Goal: Obtain resource: Download file/media

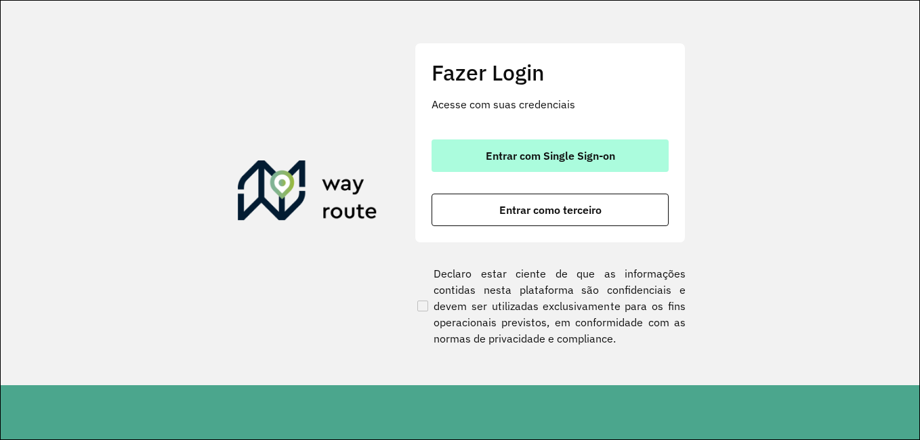
click at [497, 163] on button "Entrar com Single Sign-on" at bounding box center [550, 156] width 237 height 33
click at [573, 159] on span "Entrar com Single Sign-on" at bounding box center [550, 155] width 129 height 11
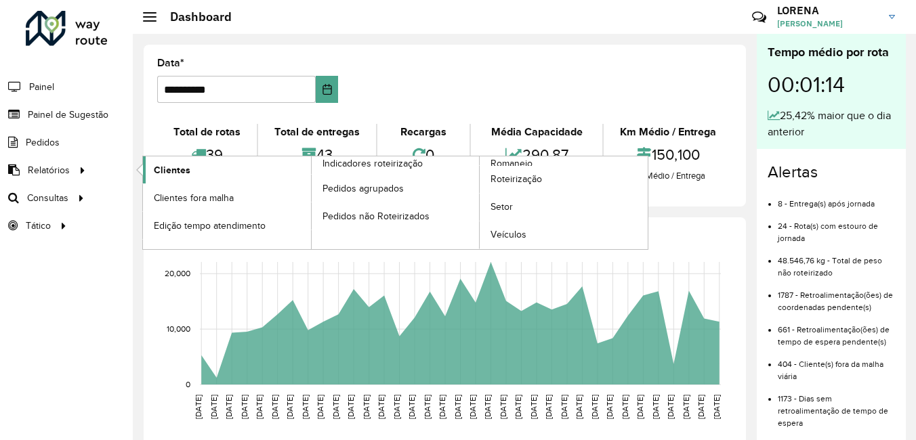
click at [149, 164] on link "Clientes" at bounding box center [227, 170] width 168 height 27
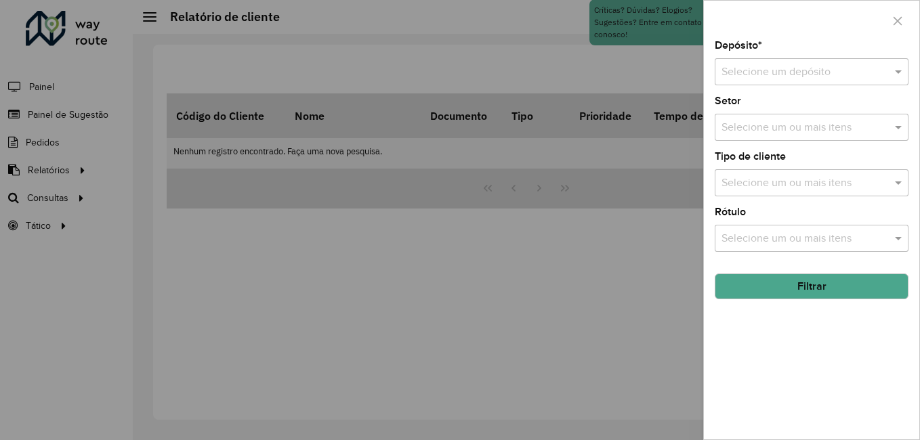
click at [769, 66] on input "text" at bounding box center [798, 72] width 153 height 16
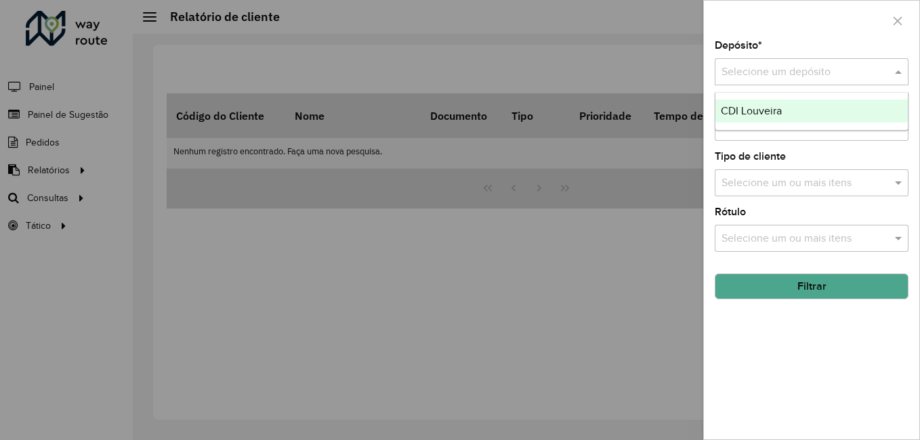
click at [772, 106] on span "CDI Louveira" at bounding box center [751, 111] width 61 height 12
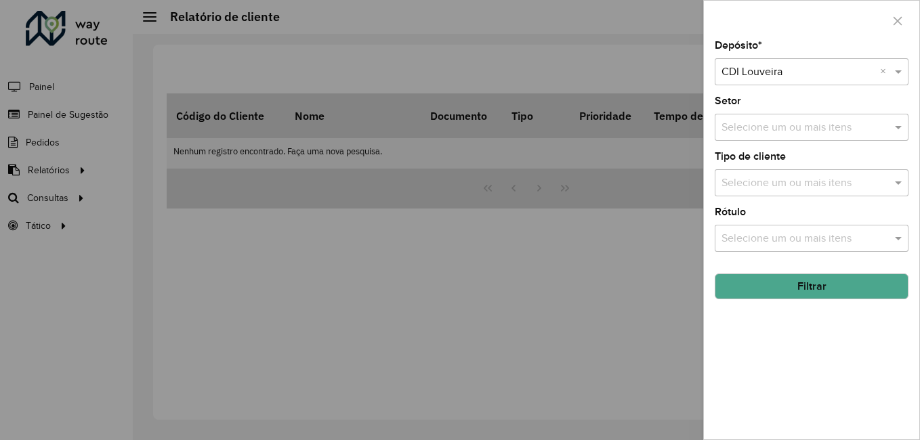
click at [848, 288] on button "Filtrar" at bounding box center [812, 287] width 194 height 26
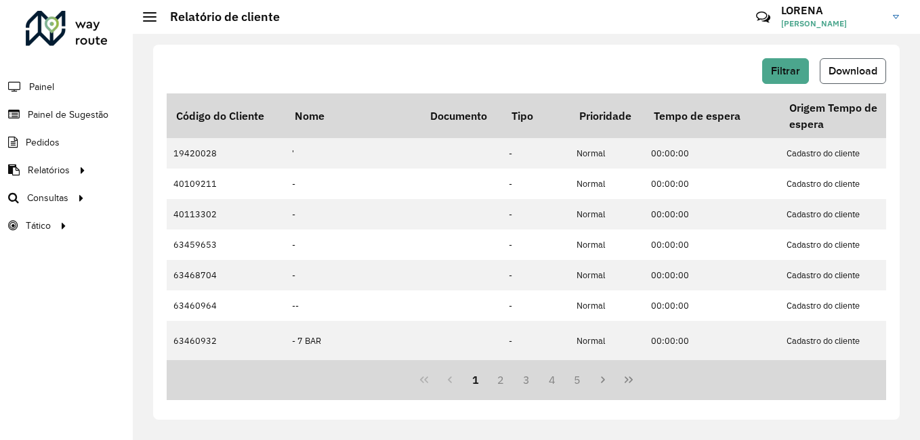
click at [843, 66] on span "Download" at bounding box center [853, 71] width 49 height 12
